Goal: Complete application form

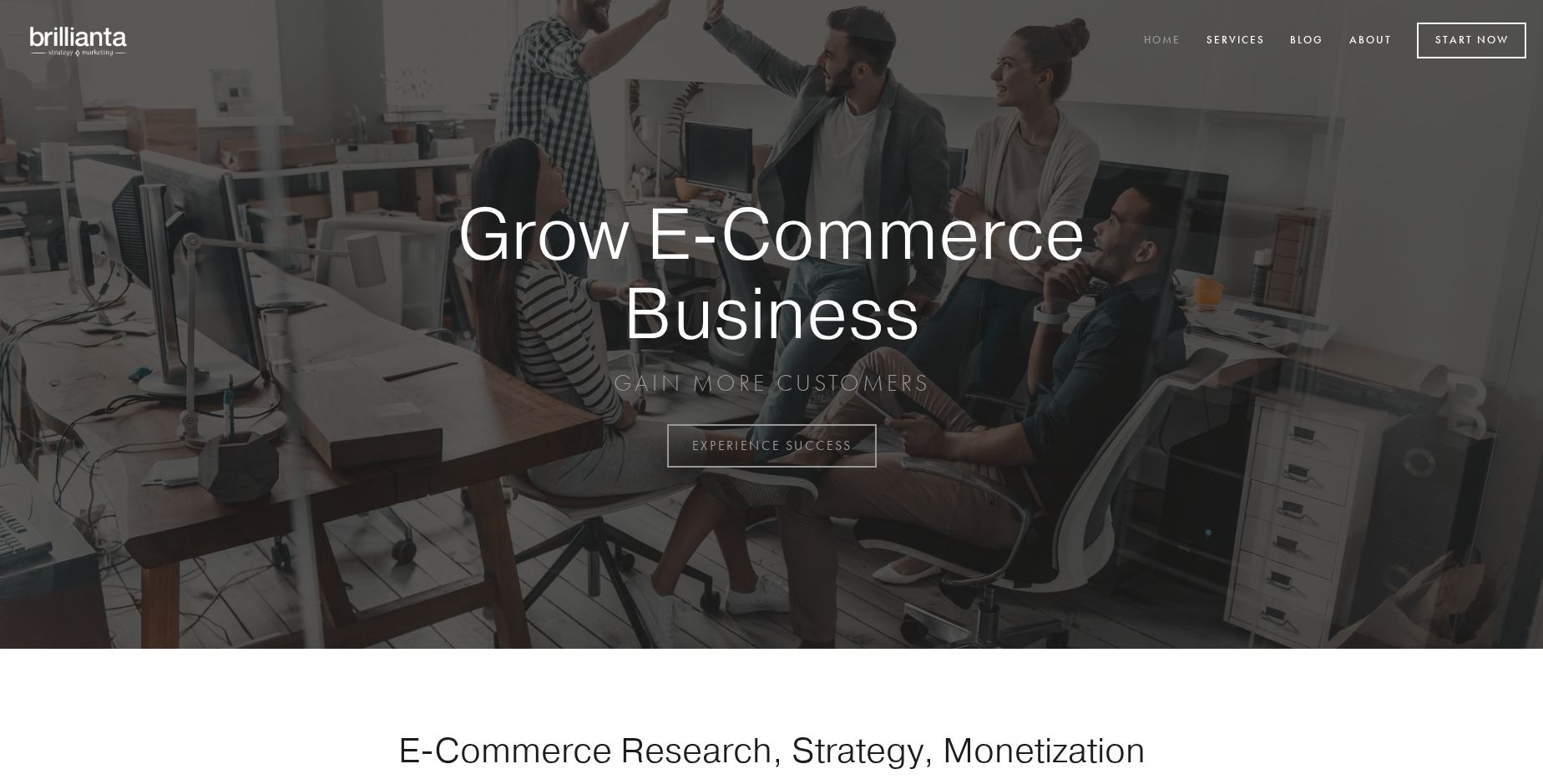
scroll to position [4375, 0]
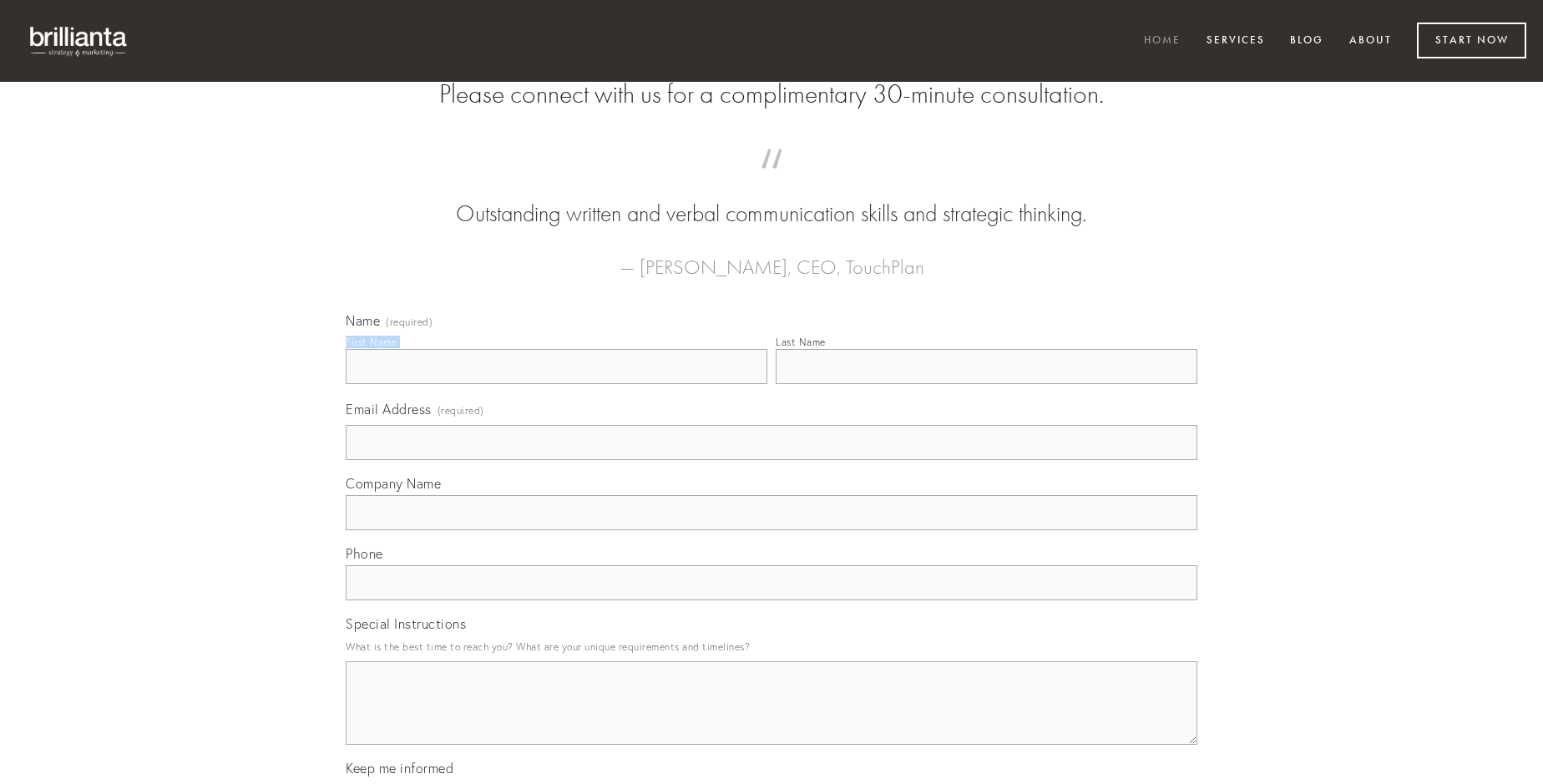
type input "[PERSON_NAME]"
click at [987, 384] on input "Last Name" at bounding box center [987, 366] width 421 height 35
type input "[PERSON_NAME]"
click at [772, 459] on input "Email Address (required)" at bounding box center [771, 442] width 851 height 35
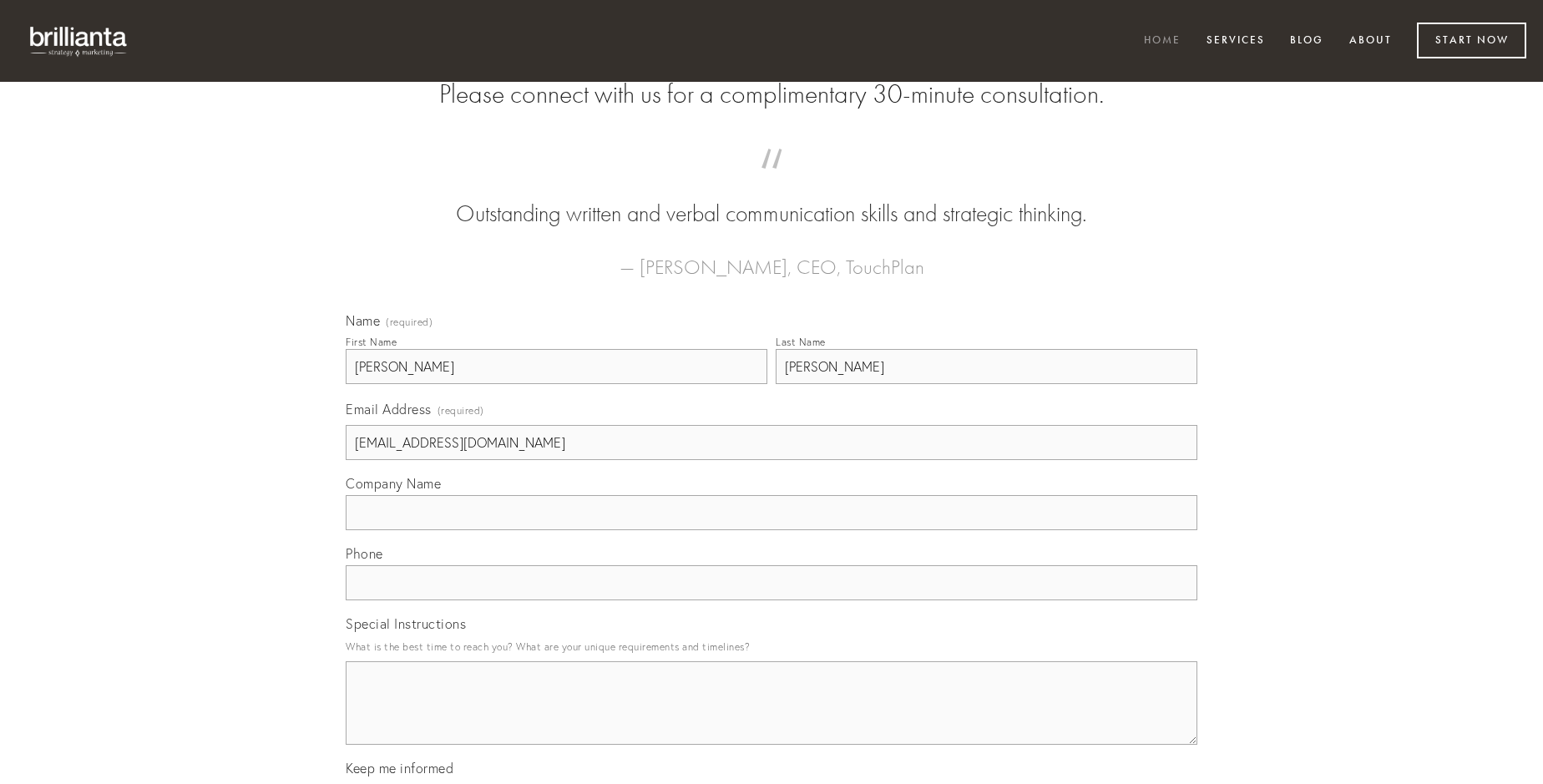
type input "[EMAIL_ADDRESS][DOMAIN_NAME]"
click at [772, 530] on input "Company Name" at bounding box center [771, 512] width 851 height 35
type input "suggero"
click at [772, 600] on input "text" at bounding box center [771, 582] width 851 height 35
click at [772, 718] on textarea "Special Instructions" at bounding box center [771, 703] width 851 height 83
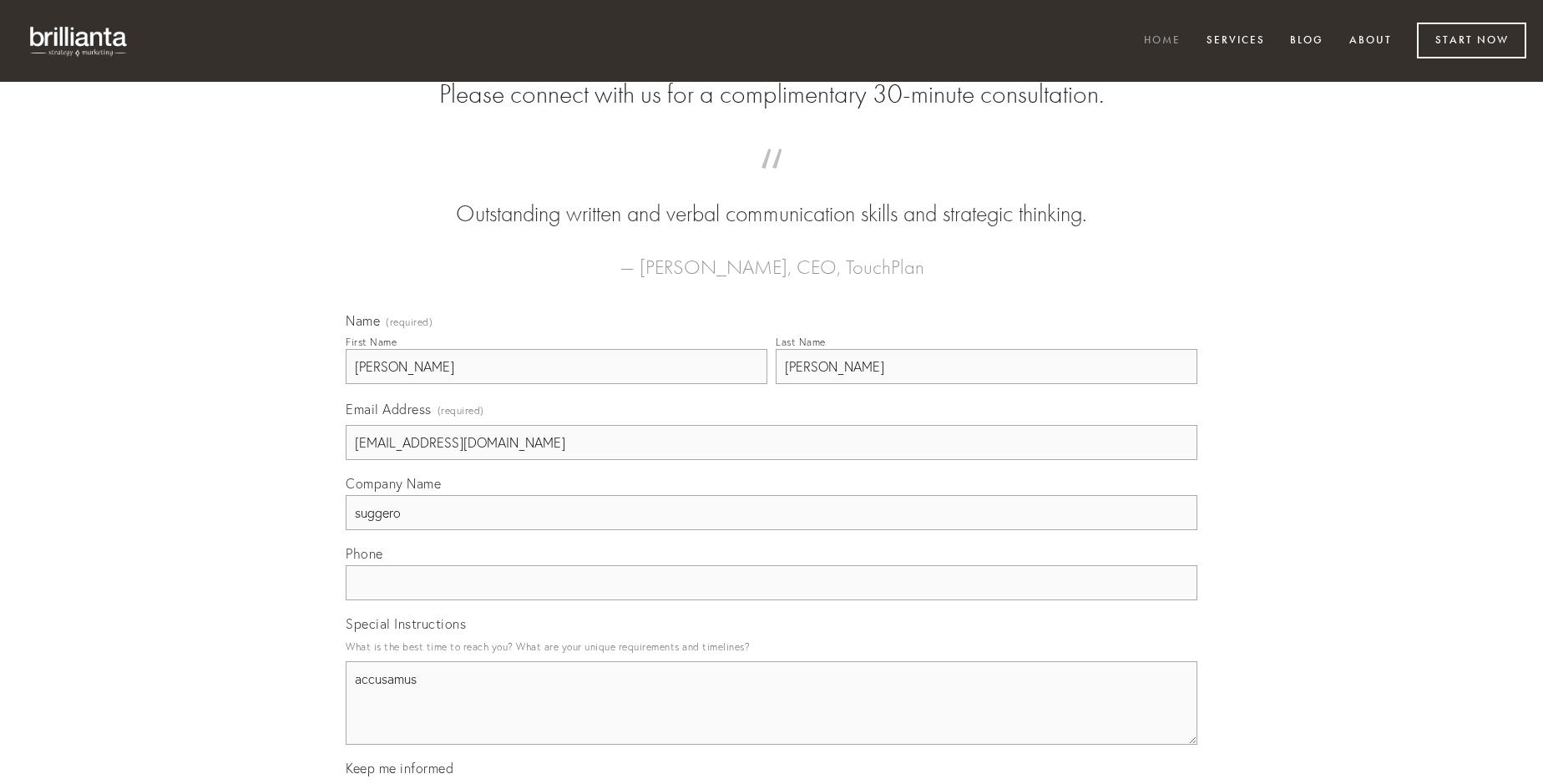
type textarea "accusamus"
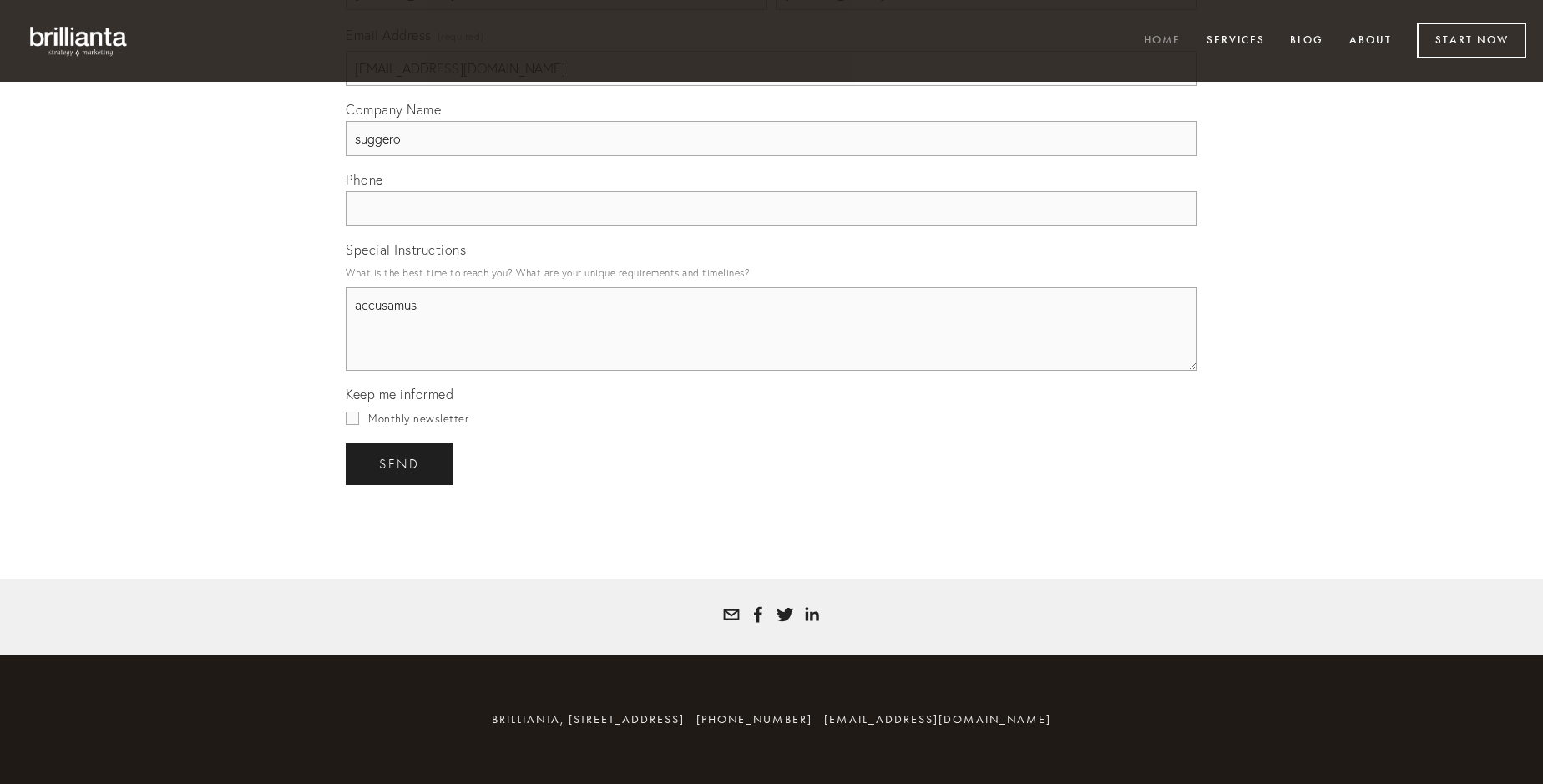
click at [401, 463] on span "send" at bounding box center [399, 464] width 41 height 15
